Goal: Transaction & Acquisition: Purchase product/service

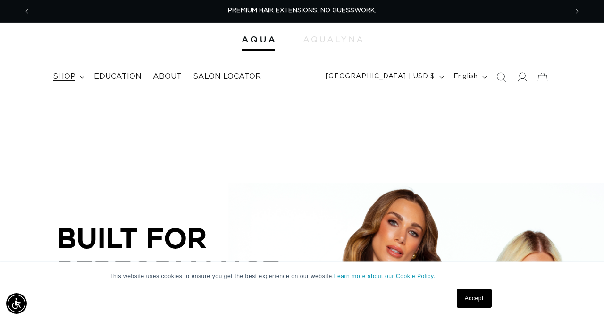
click at [74, 74] on span "shop" at bounding box center [64, 77] width 23 height 10
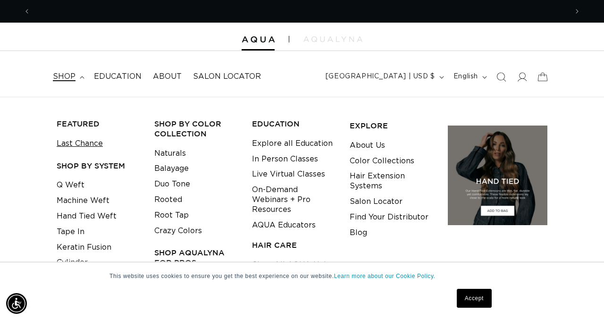
scroll to position [0, 537]
click at [71, 236] on link "Tape In" at bounding box center [71, 232] width 28 height 16
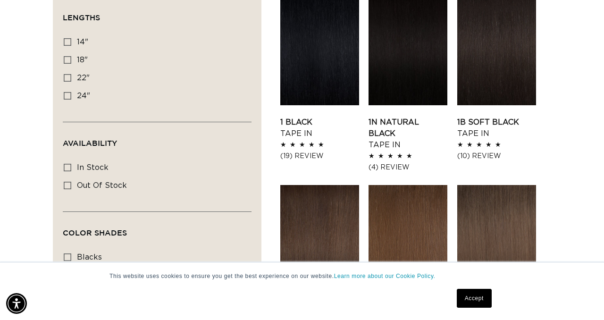
scroll to position [0, 537]
click at [68, 43] on icon at bounding box center [68, 42] width 8 height 8
click at [68, 43] on input "14" 14" (35 products)" at bounding box center [68, 42] width 8 height 8
checkbox input "true"
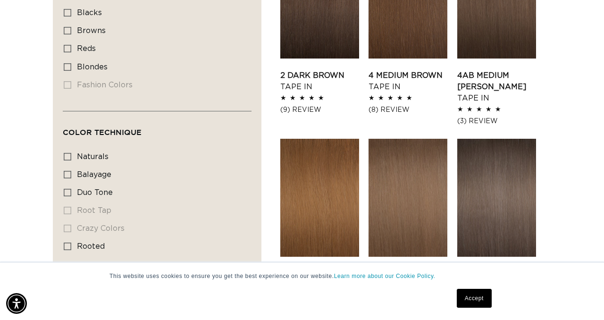
scroll to position [0, 537]
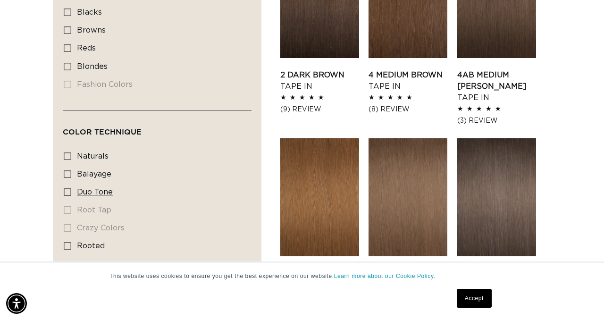
click at [67, 195] on icon at bounding box center [68, 192] width 8 height 8
click at [67, 195] on input "duo tone duo tone (5 products)" at bounding box center [68, 192] width 8 height 8
checkbox input "true"
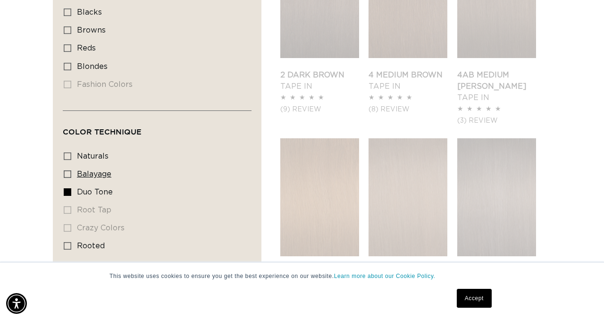
click at [69, 177] on icon at bounding box center [68, 174] width 8 height 8
click at [69, 177] on input "balayage balayage (6 products)" at bounding box center [68, 174] width 8 height 8
checkbox input "true"
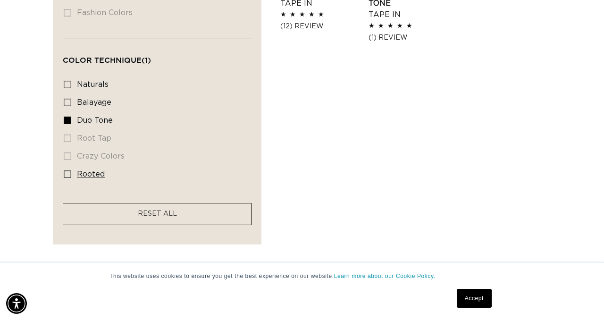
click at [68, 176] on icon at bounding box center [68, 174] width 8 height 8
click at [68, 176] on input "rooted rooted (4 products)" at bounding box center [68, 174] width 8 height 8
checkbox input "true"
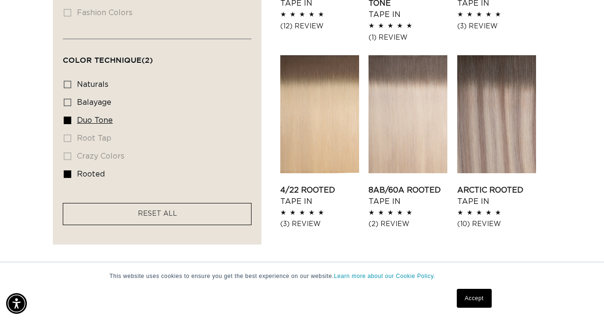
click at [68, 123] on icon at bounding box center [68, 120] width 8 height 8
click at [68, 123] on input "duo tone duo tone (5 products)" at bounding box center [68, 120] width 8 height 8
checkbox input "false"
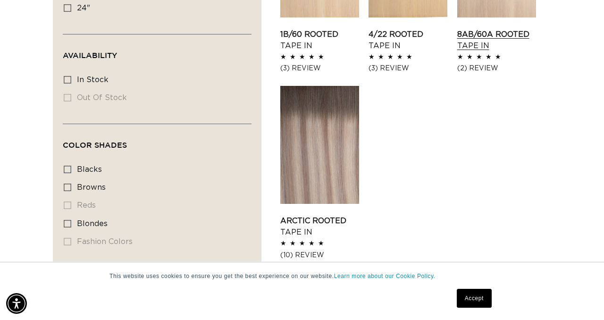
scroll to position [440, 0]
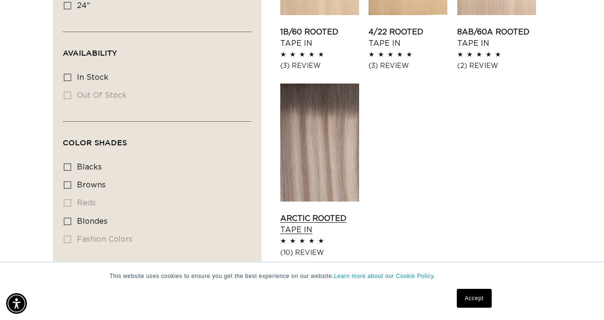
click at [312, 213] on link "Arctic Rooted Tape In" at bounding box center [319, 224] width 79 height 23
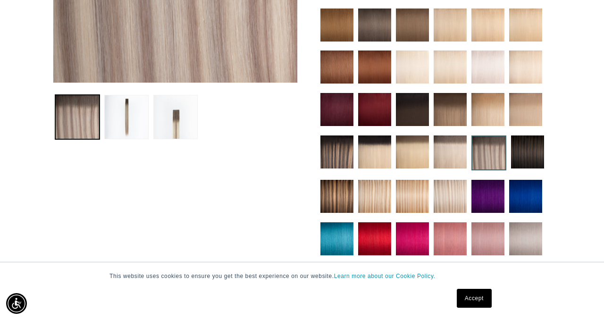
scroll to position [0, 537]
click at [334, 158] on img at bounding box center [336, 151] width 33 height 33
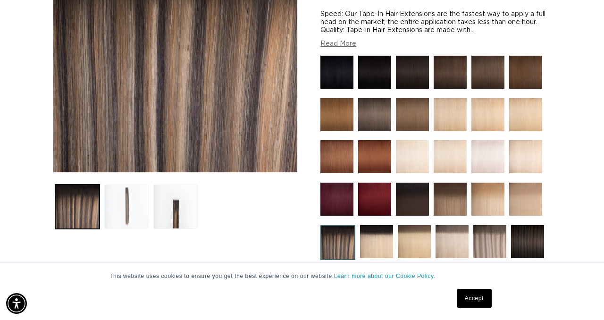
scroll to position [0, 1073]
click at [175, 209] on button "Load image 3 in gallery view" at bounding box center [175, 206] width 44 height 44
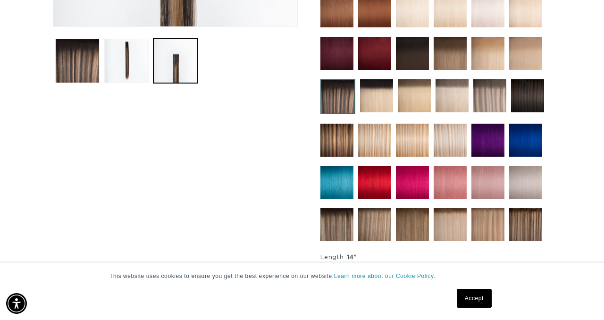
scroll to position [0, 0]
click at [498, 112] on img at bounding box center [489, 95] width 33 height 33
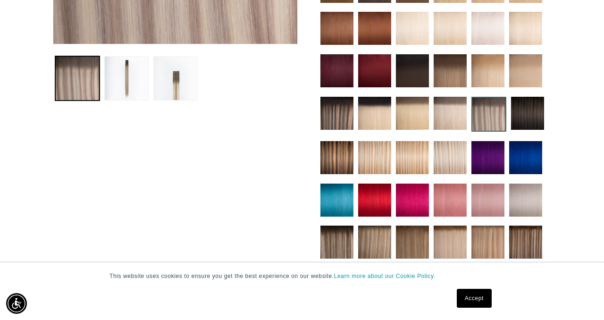
scroll to position [352, 0]
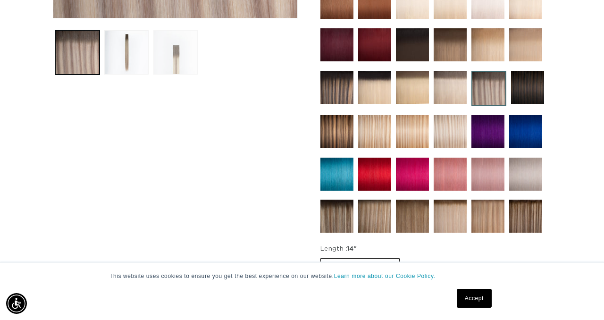
click at [181, 62] on button "Load image 3 in gallery view" at bounding box center [175, 52] width 44 height 44
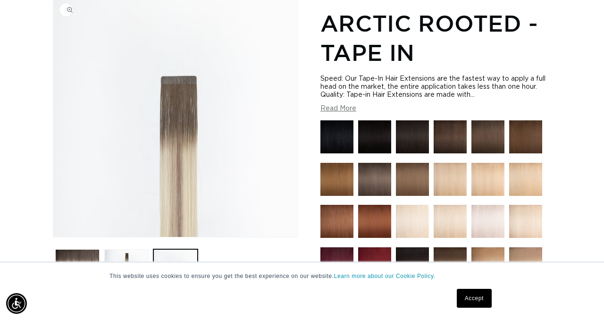
scroll to position [130, 0]
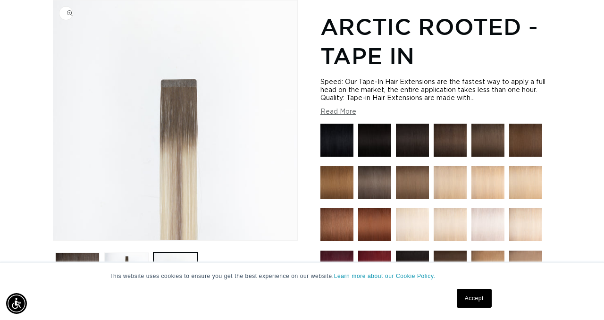
click at [181, 79] on img "Gallery Viewer" at bounding box center [175, 120] width 244 height 240
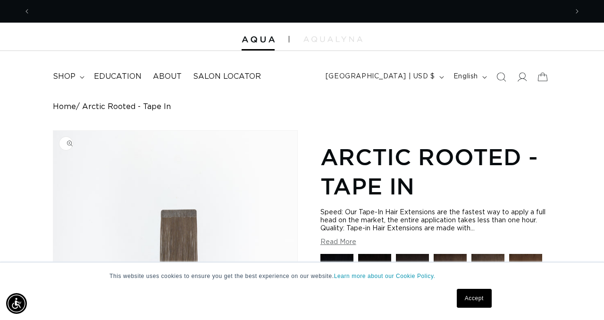
scroll to position [0, 537]
